Goal: Information Seeking & Learning: Learn about a topic

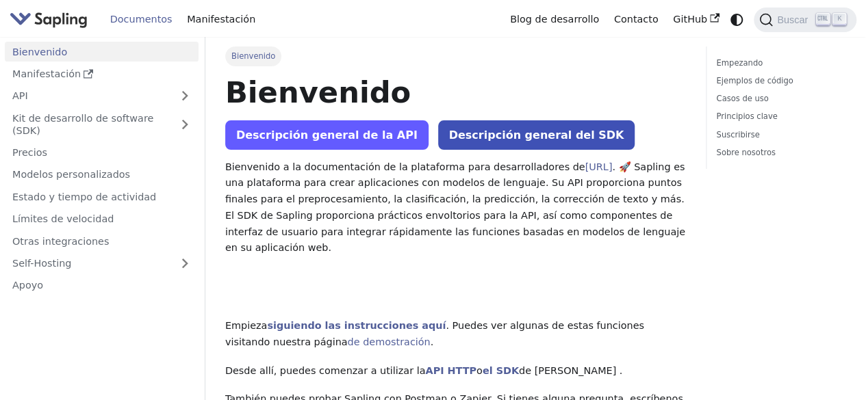
click at [356, 131] on font "Descripción general de la API" at bounding box center [326, 135] width 181 height 13
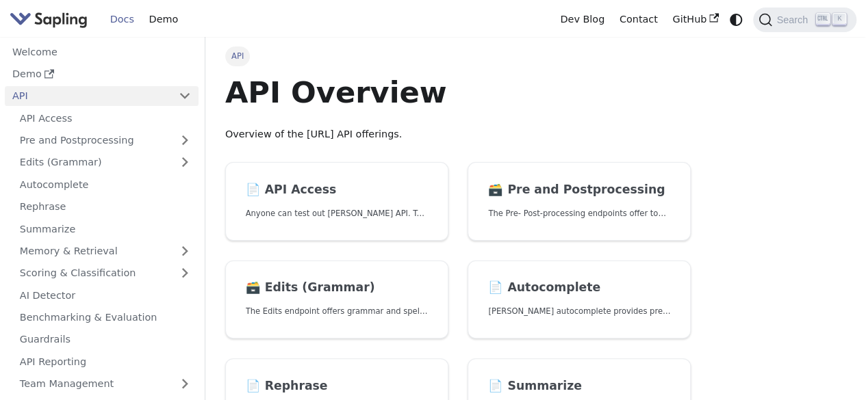
click at [504, 114] on header "API Overview Overview of the Sapling.ai API offerings." at bounding box center [458, 108] width 466 height 68
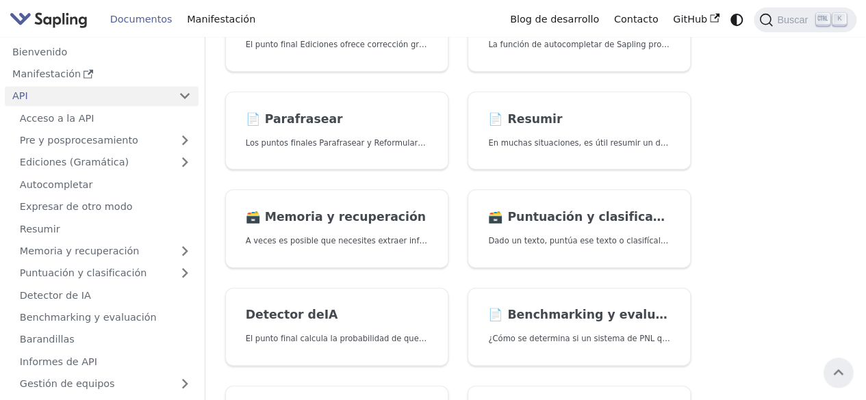
scroll to position [296, 0]
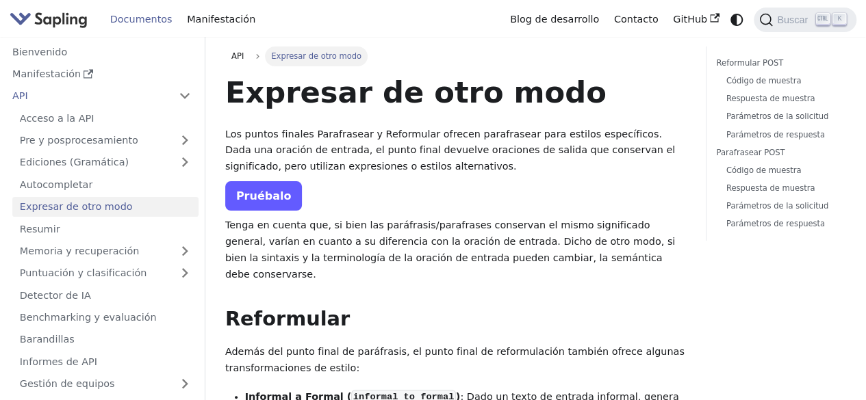
click at [271, 187] on link "Pruébalo" at bounding box center [263, 195] width 77 height 29
